Goal: Task Accomplishment & Management: Manage account settings

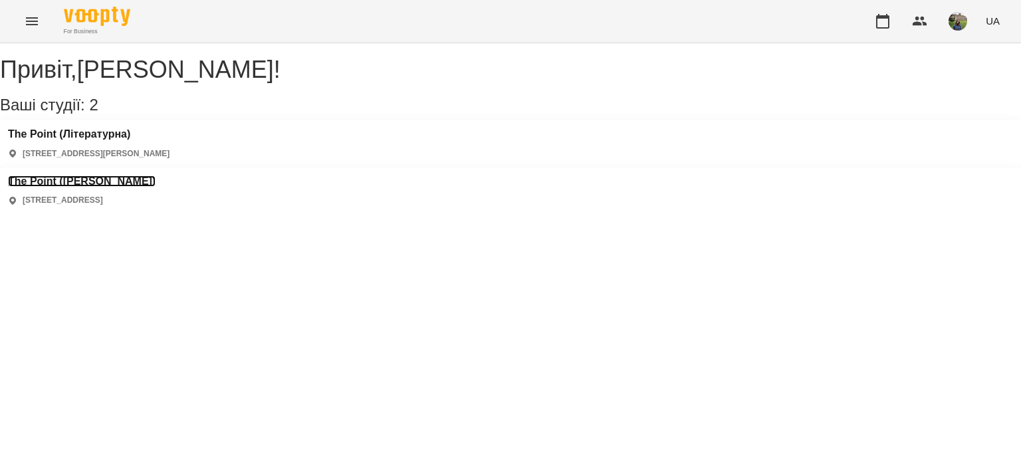
click at [156, 175] on h3 "The Point ([PERSON_NAME])" at bounding box center [82, 181] width 148 height 12
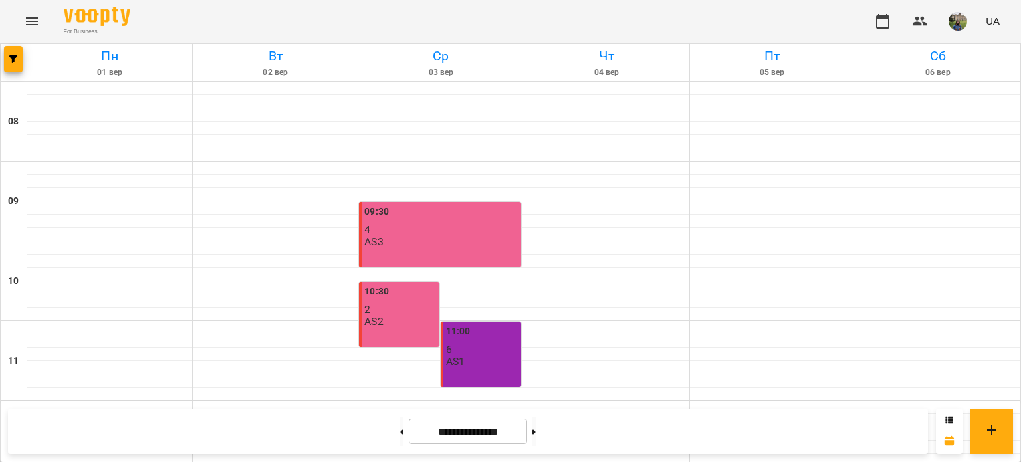
scroll to position [553, 0]
click at [536, 433] on button at bounding box center [533, 431] width 3 height 29
type input "**********"
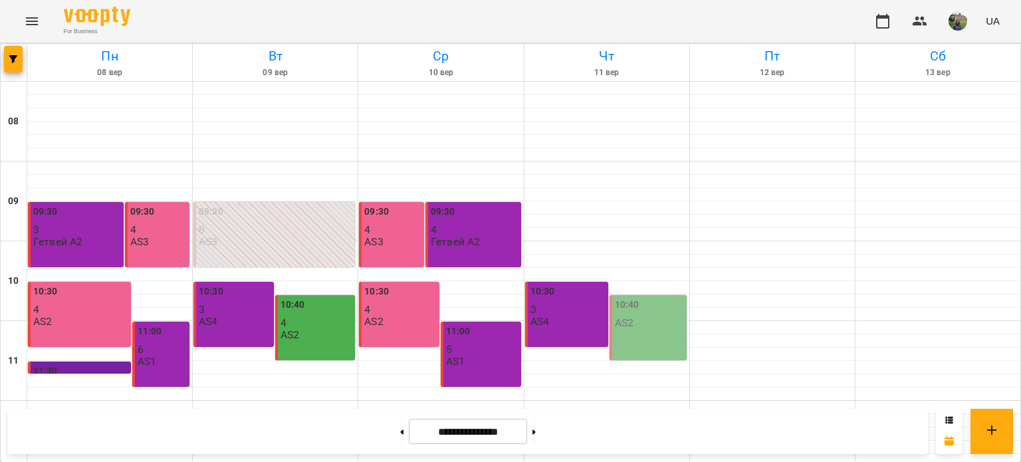
scroll to position [636, 0]
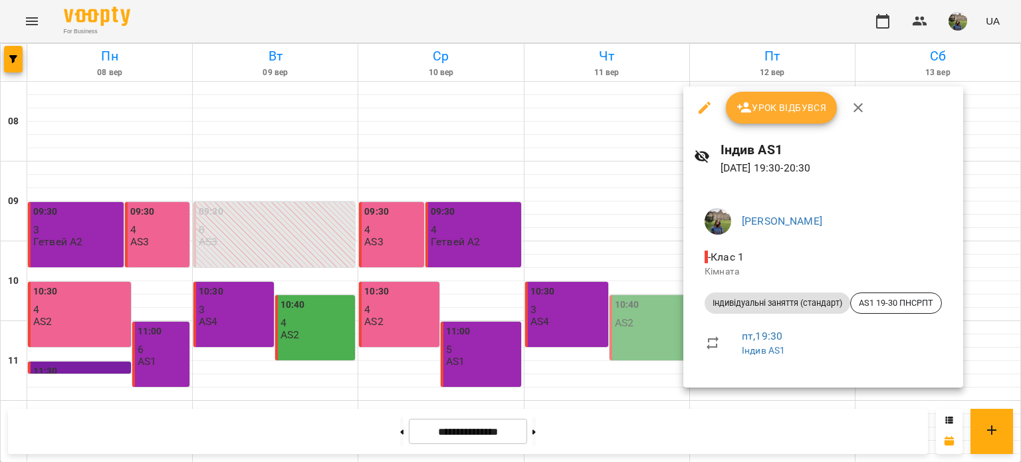
click at [780, 105] on span "Урок відбувся" at bounding box center [781, 108] width 90 height 16
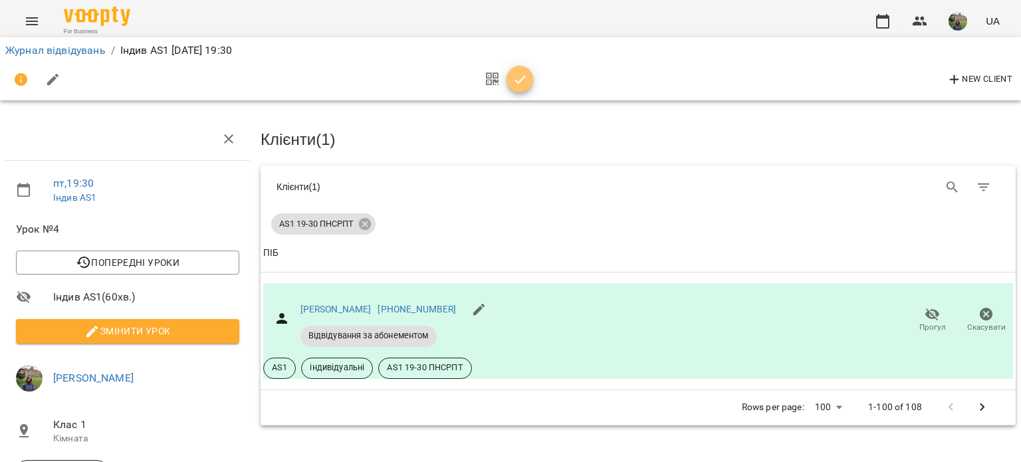
click at [518, 76] on icon "button" at bounding box center [520, 80] width 16 height 16
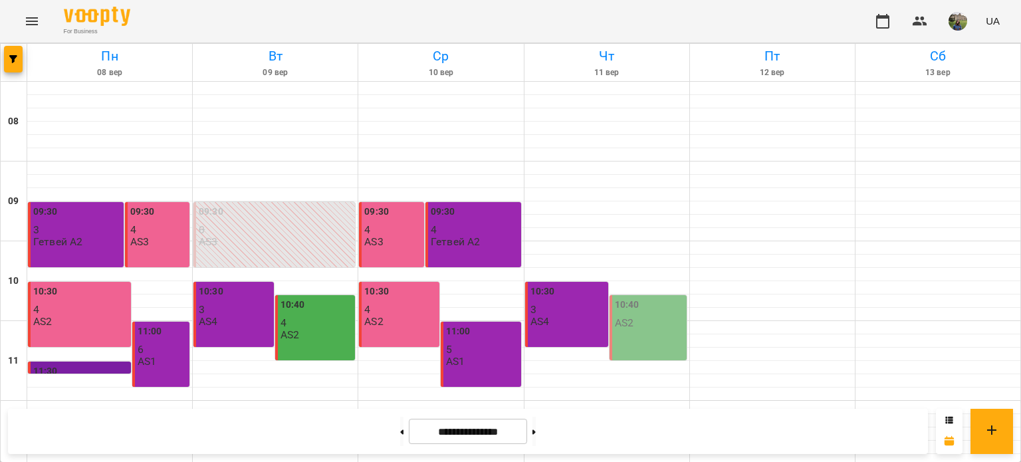
scroll to position [636, 0]
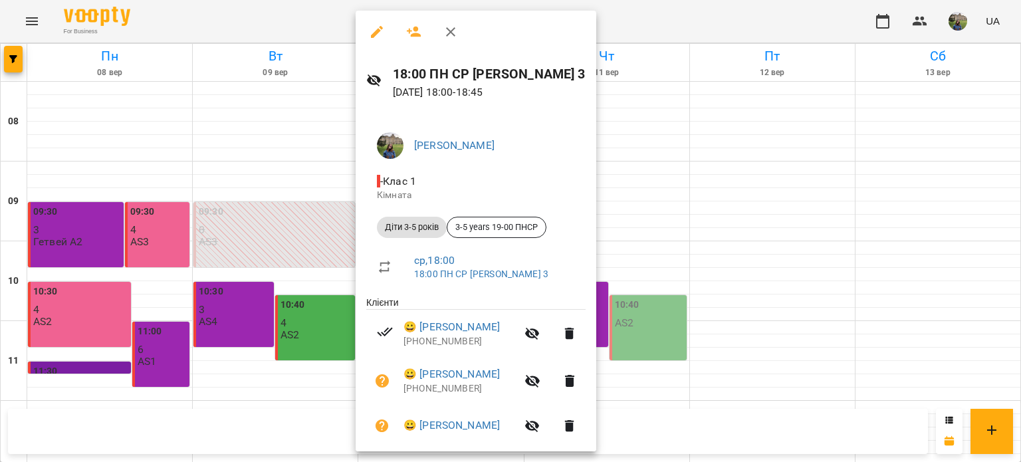
scroll to position [113, 0]
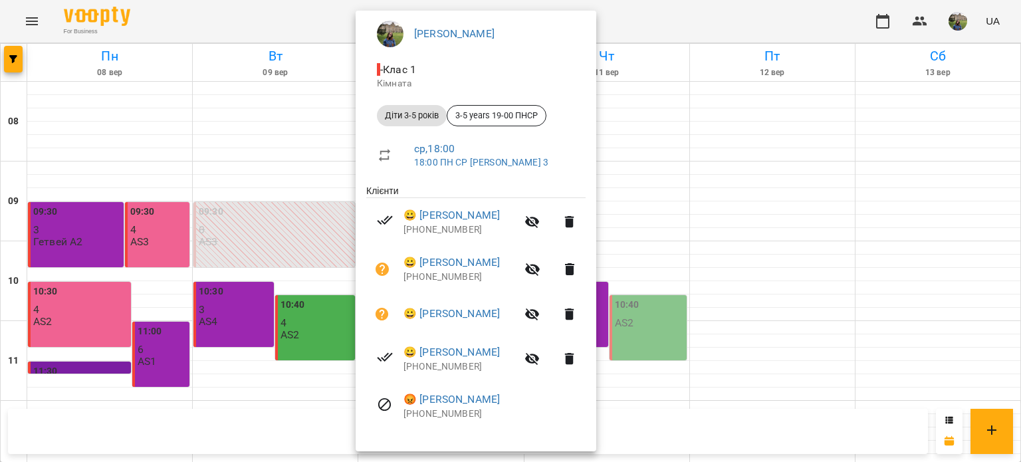
click at [832, 209] on div at bounding box center [510, 231] width 1021 height 462
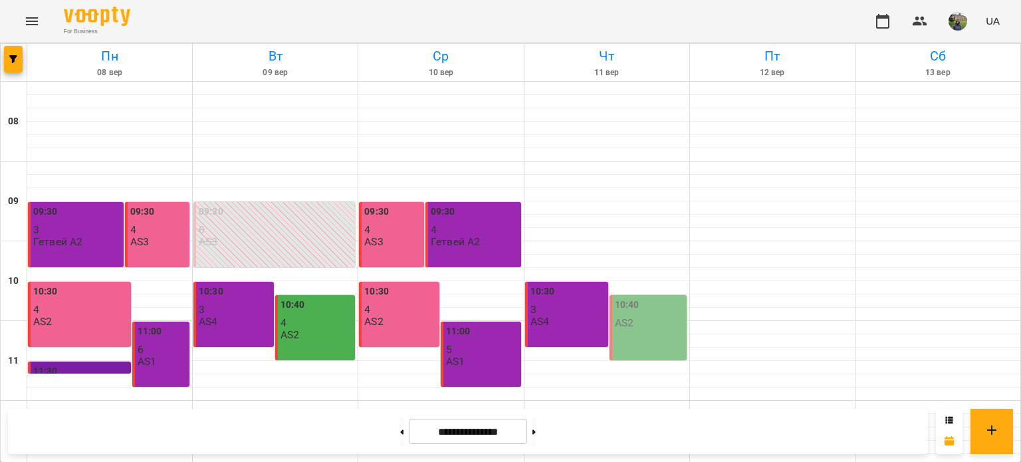
scroll to position [636, 0]
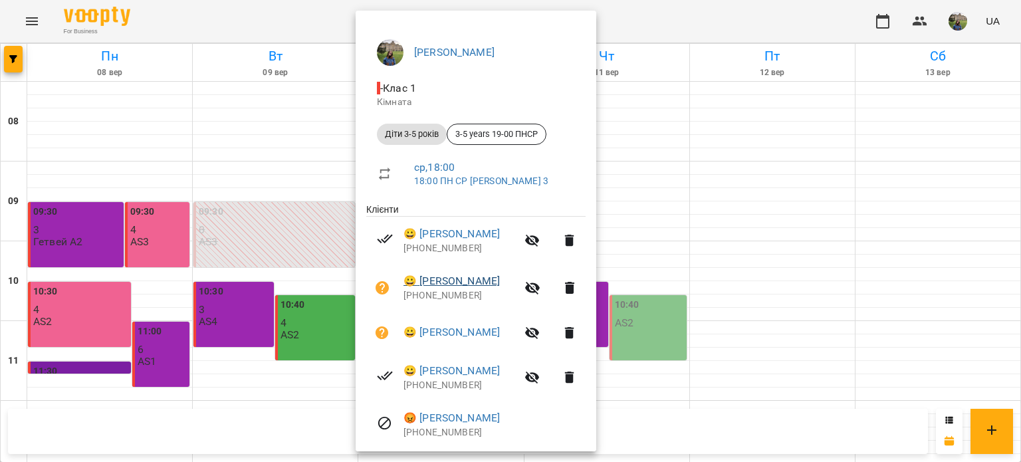
scroll to position [113, 0]
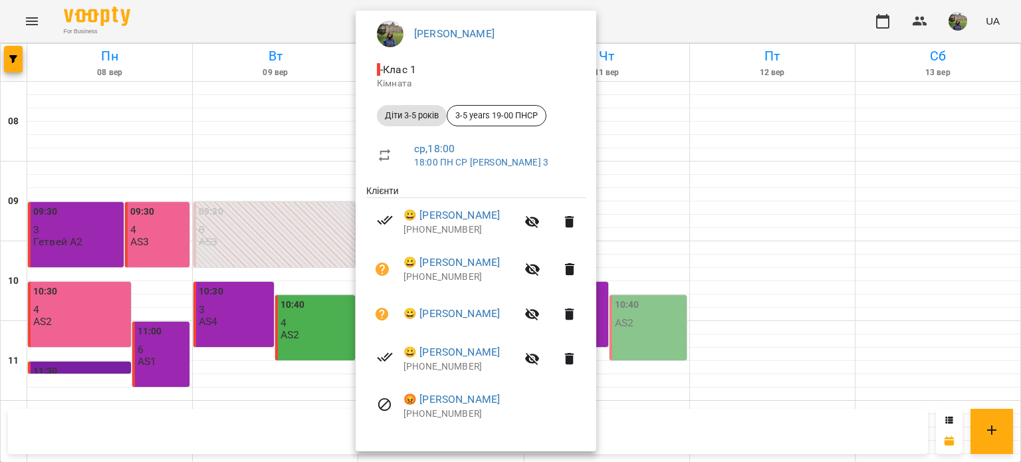
click at [830, 262] on div at bounding box center [510, 231] width 1021 height 462
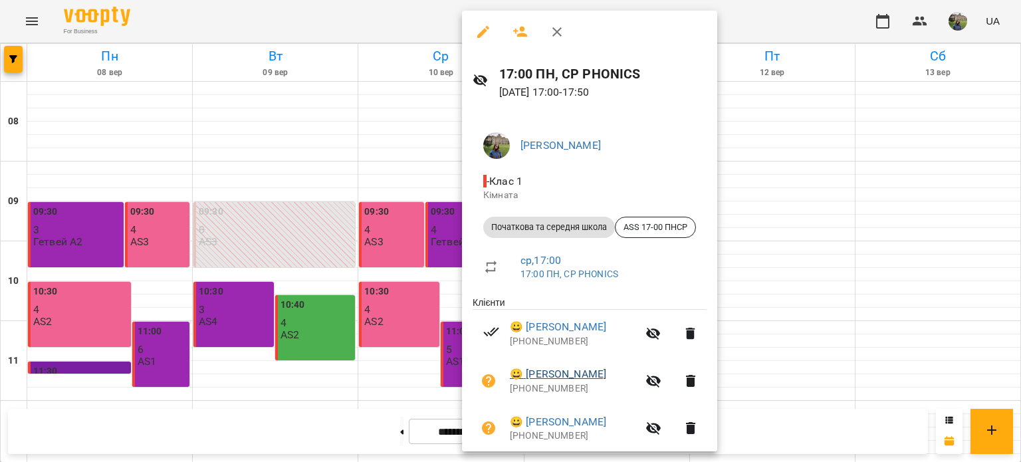
scroll to position [118, 0]
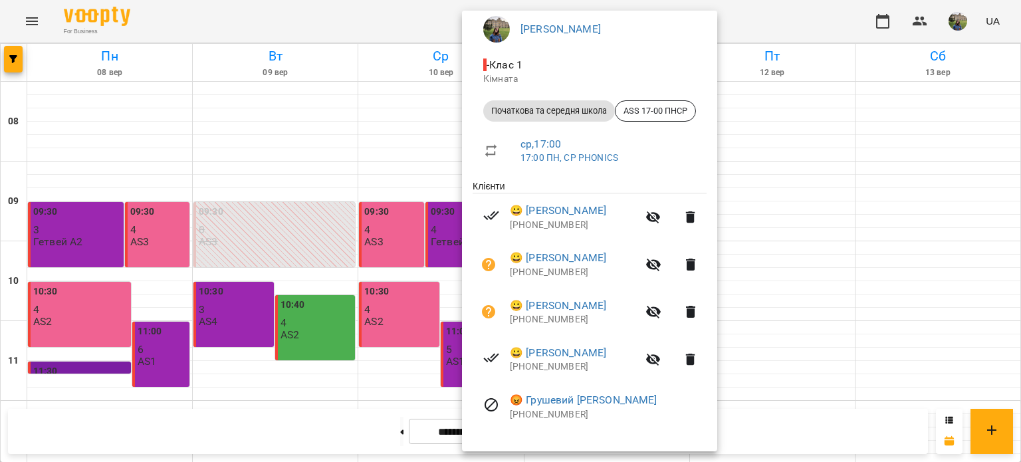
click at [853, 185] on div at bounding box center [510, 231] width 1021 height 462
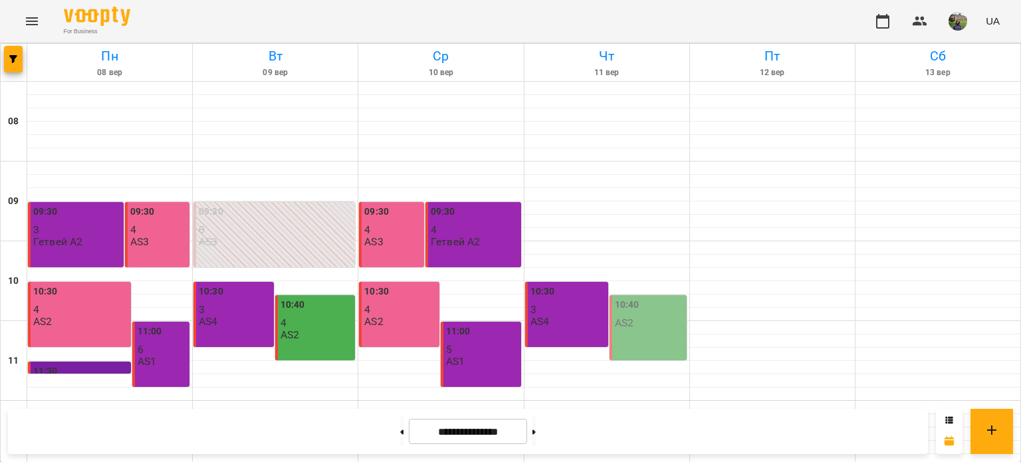
scroll to position [546, 0]
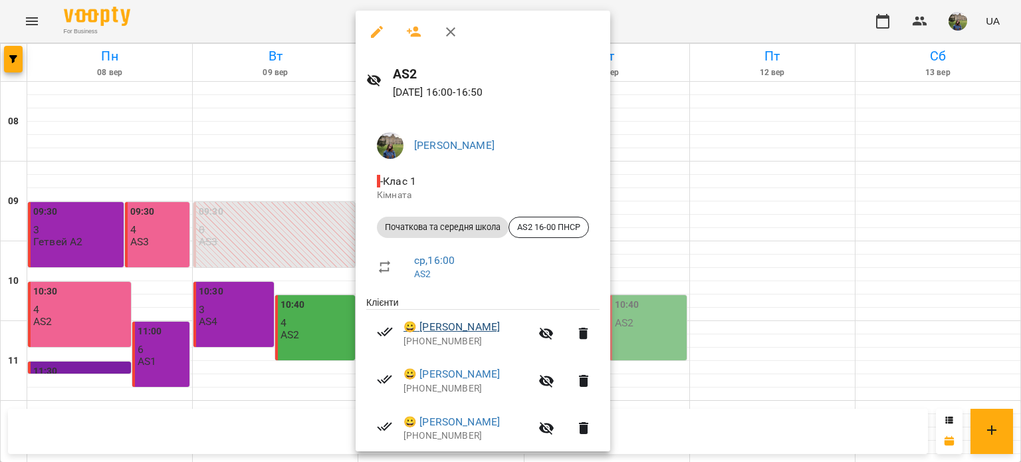
scroll to position [70, 0]
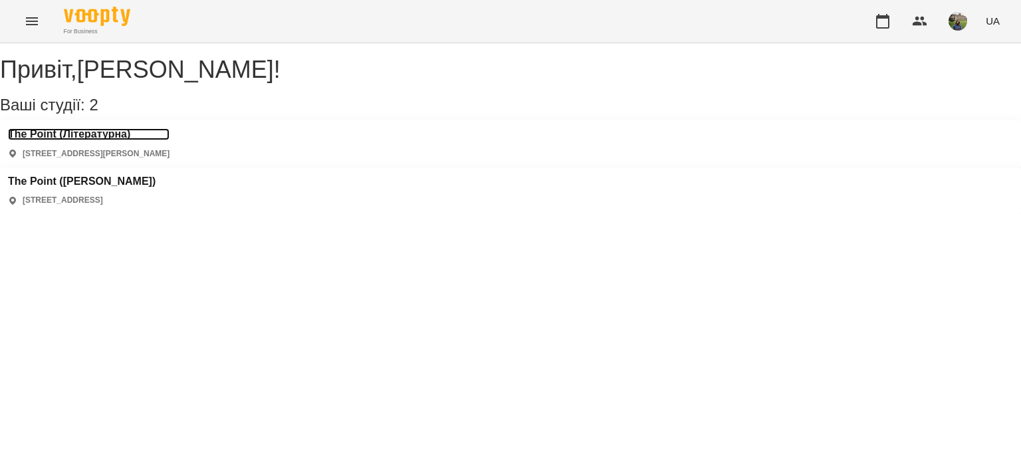
click at [100, 140] on h3 "The Point (Літературна)" at bounding box center [89, 134] width 162 height 12
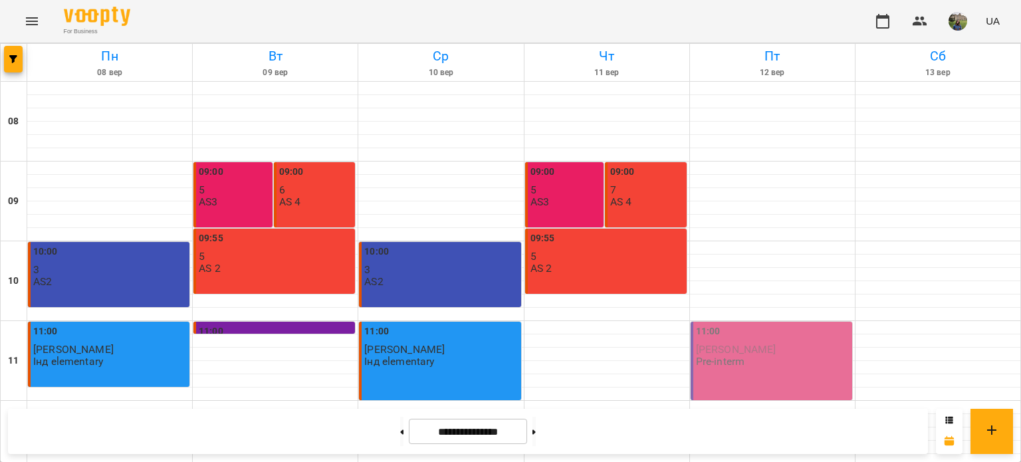
scroll to position [636, 0]
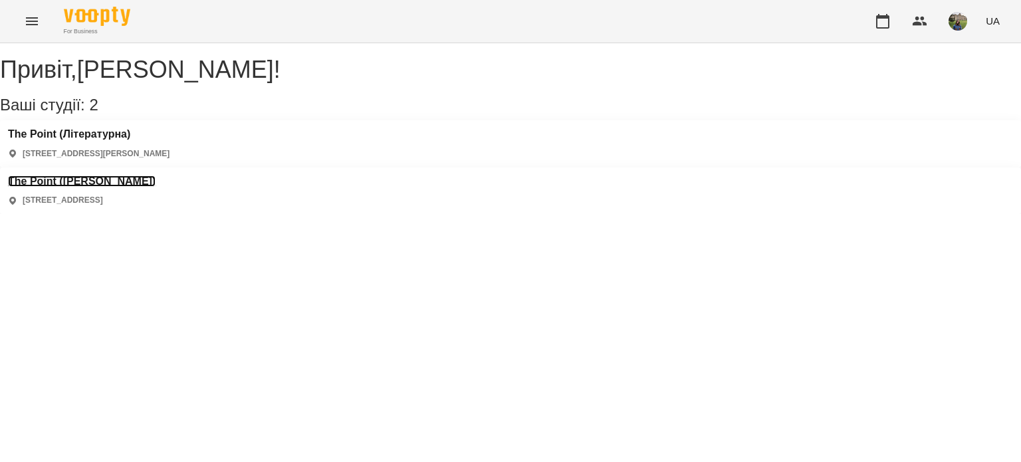
click at [156, 175] on h3 "The Point ([PERSON_NAME])" at bounding box center [82, 181] width 148 height 12
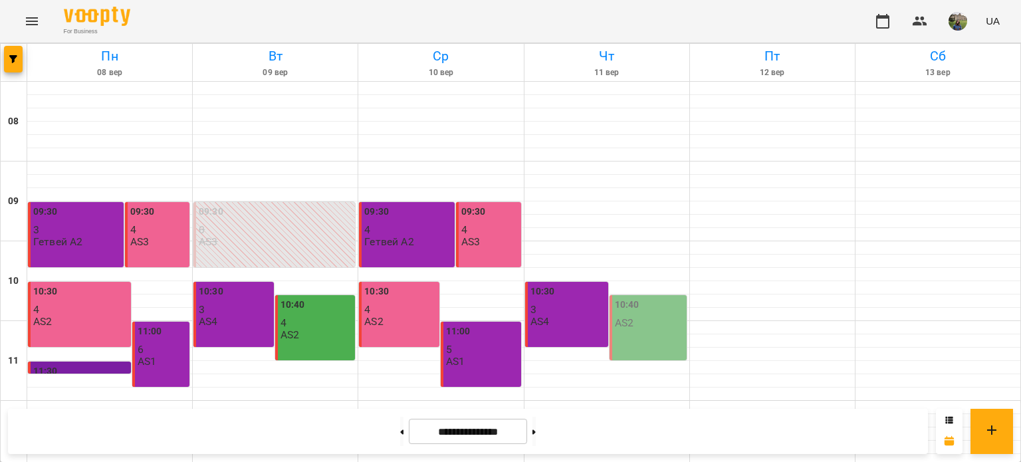
scroll to position [636, 0]
click at [400, 431] on button at bounding box center [401, 431] width 3 height 29
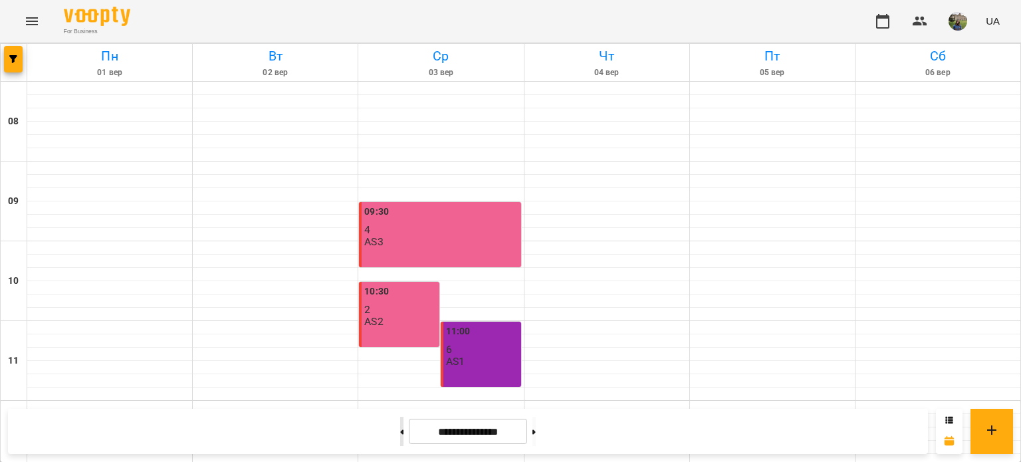
click at [400, 431] on button at bounding box center [401, 431] width 3 height 29
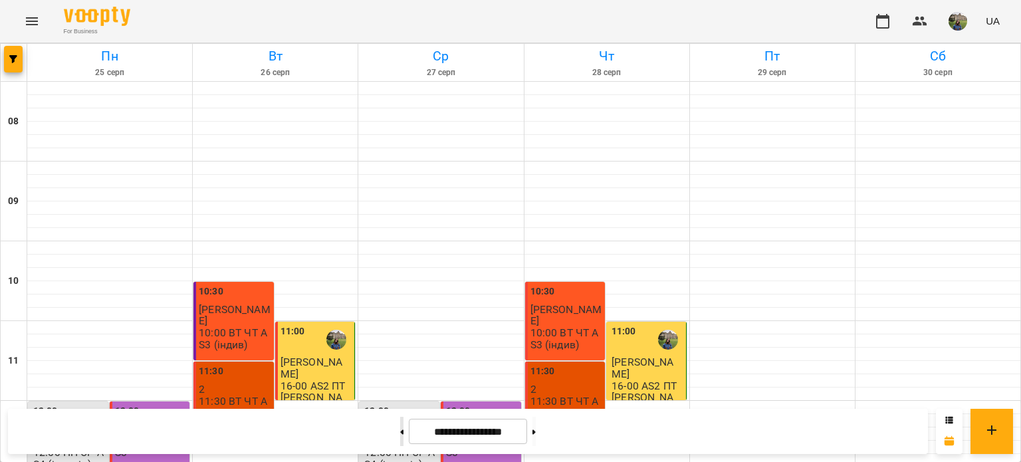
click at [400, 431] on button at bounding box center [401, 431] width 3 height 29
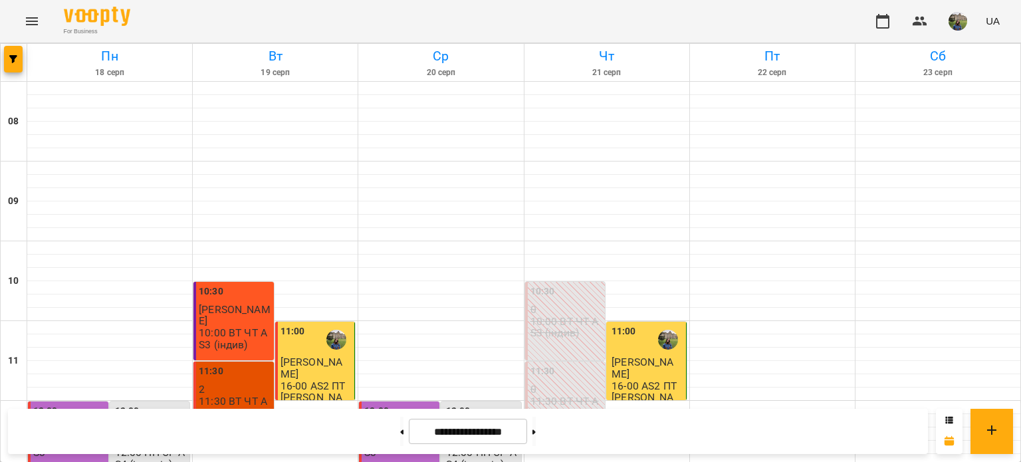
scroll to position [595, 0]
click at [400, 431] on button at bounding box center [401, 431] width 3 height 29
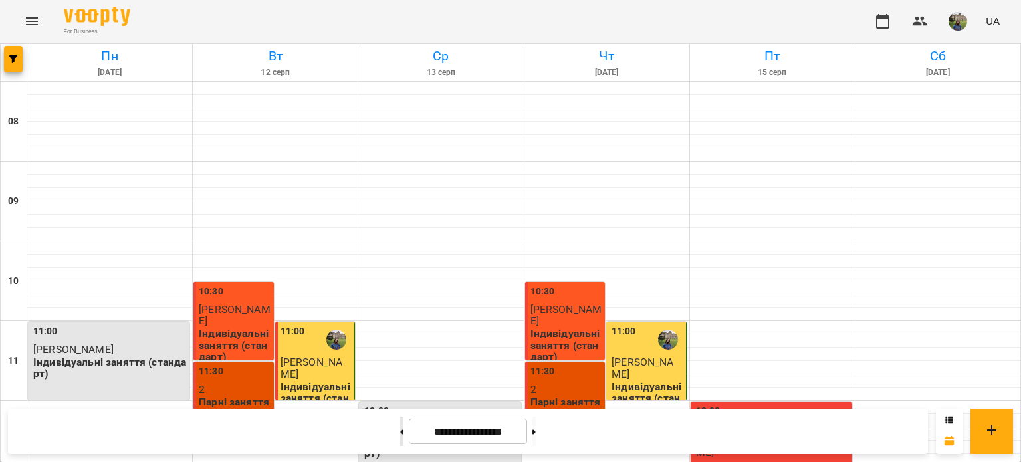
click at [400, 431] on button at bounding box center [401, 431] width 3 height 29
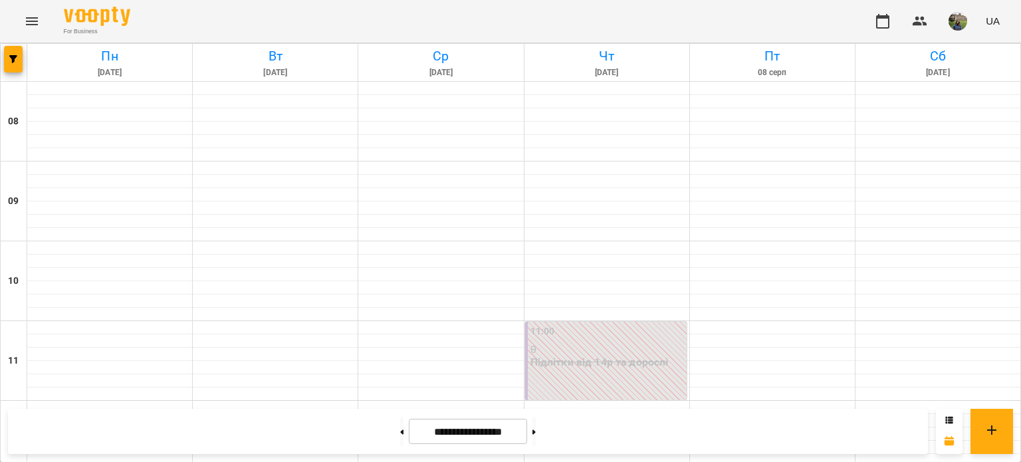
scroll to position [0, 0]
click at [400, 439] on button at bounding box center [401, 431] width 3 height 29
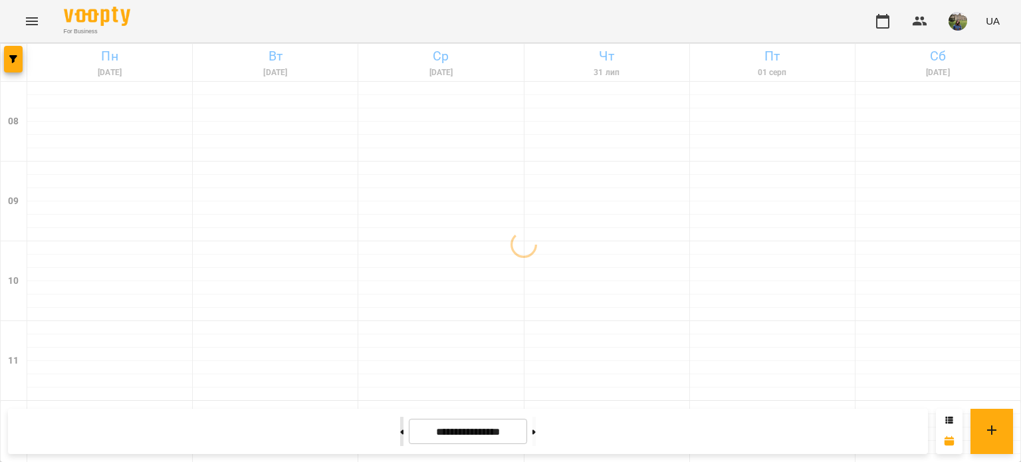
click at [400, 439] on button at bounding box center [401, 431] width 3 height 29
type input "**********"
